Goal: Download file/media

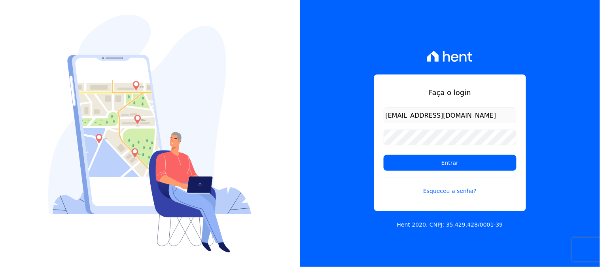
type input "[EMAIL_ADDRESS][DOMAIN_NAME]"
click at [384, 155] on input "Entrar" at bounding box center [450, 163] width 133 height 16
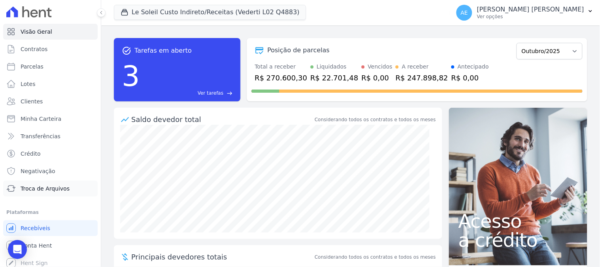
click at [50, 192] on span "Troca de Arquivos" at bounding box center [45, 188] width 49 height 8
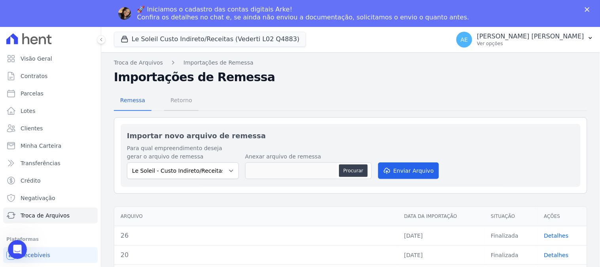
click at [176, 98] on span "Retorno" at bounding box center [181, 100] width 31 height 16
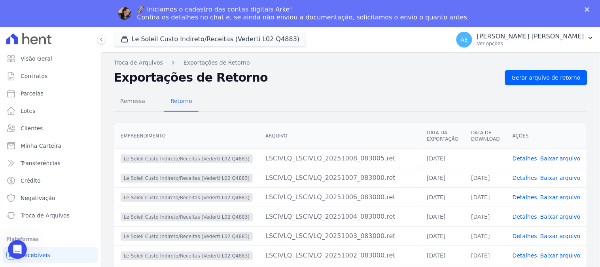
click at [554, 159] on link "Baixar arquivo" at bounding box center [560, 158] width 40 height 6
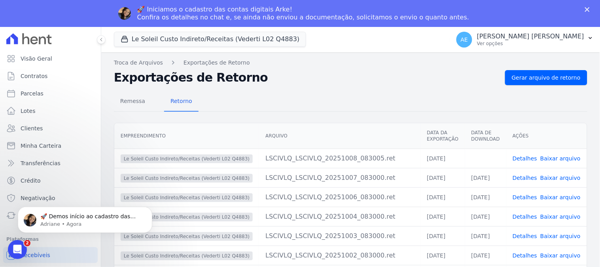
click at [592, 9] on div "Fechar" at bounding box center [589, 9] width 8 height 5
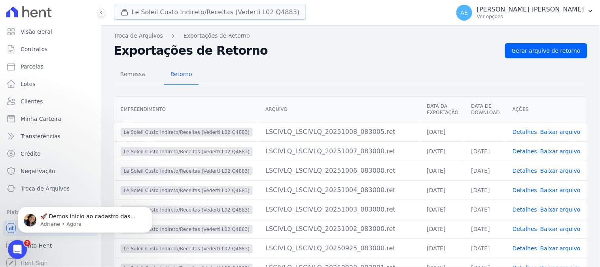
click at [169, 13] on button "Le Soleil Custo Indireto/Receitas (Vederti L02 Q4883)" at bounding box center [210, 12] width 192 height 15
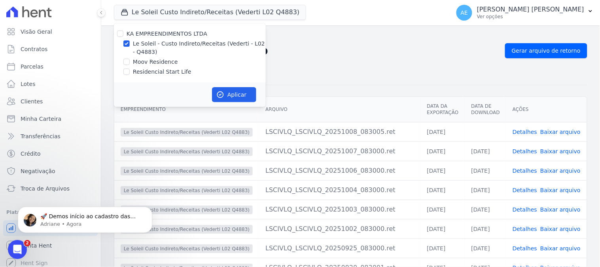
click at [131, 42] on div "Le Soleil - Custo Indireto/Receitas (Vederti - L02 - Q4883)" at bounding box center [190, 48] width 152 height 17
click at [126, 42] on input "Le Soleil - Custo Indireto/Receitas (Vederti - L02 - Q4883)" at bounding box center [126, 43] width 6 height 6
checkbox input "false"
click at [129, 61] on input "Moov Residence" at bounding box center [126, 62] width 6 height 6
checkbox input "true"
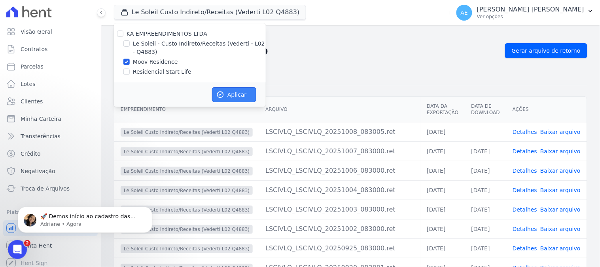
click at [228, 97] on button "Aplicar" at bounding box center [234, 94] width 44 height 15
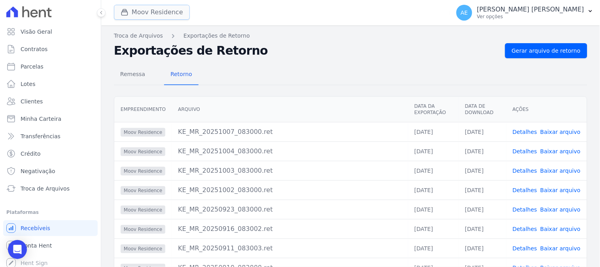
click at [163, 13] on button "Moov Residence" at bounding box center [152, 12] width 76 height 15
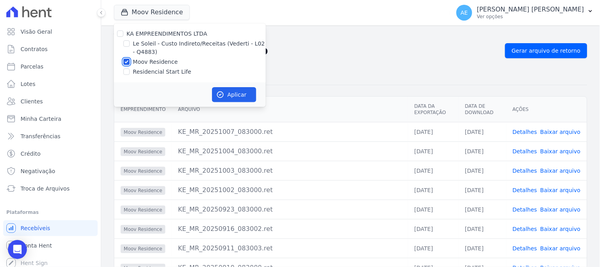
click at [127, 59] on input "Moov Residence" at bounding box center [126, 62] width 6 height 6
checkbox input "false"
click at [127, 72] on input "Residencial Start Life" at bounding box center [126, 71] width 6 height 6
checkbox input "true"
click at [231, 96] on button "Aplicar" at bounding box center [234, 94] width 44 height 15
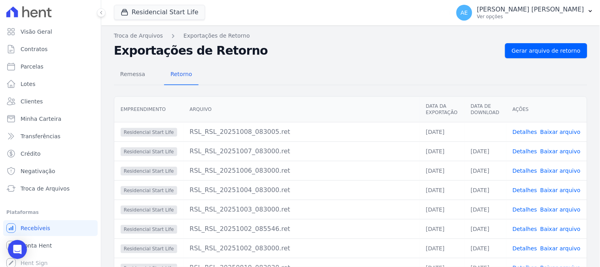
click at [554, 129] on link "Baixar arquivo" at bounding box center [560, 132] width 40 height 6
